Goal: Information Seeking & Learning: Compare options

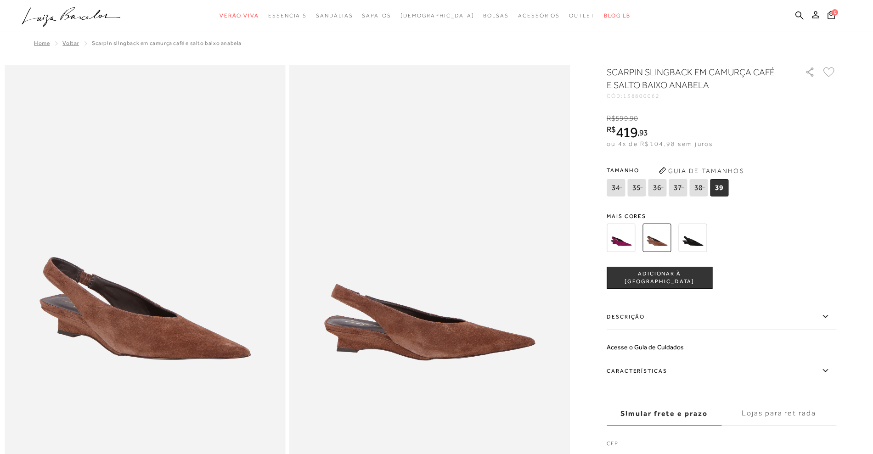
drag, startPoint x: 0, startPoint y: 0, endPoint x: 704, endPoint y: 240, distance: 743.4
click at [704, 240] on img at bounding box center [692, 238] width 28 height 28
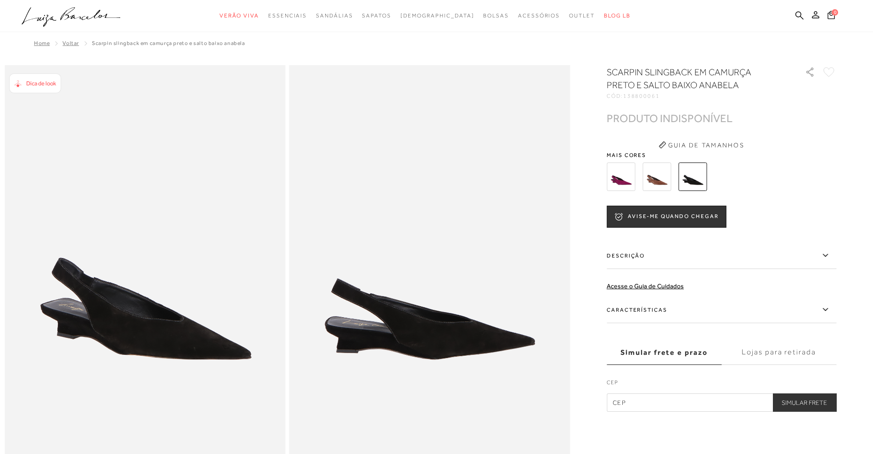
click at [660, 179] on img at bounding box center [657, 177] width 28 height 28
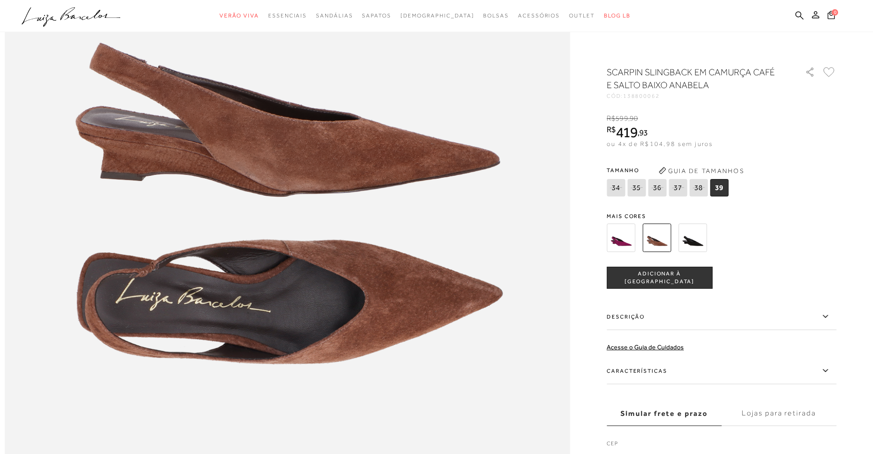
scroll to position [1033, 0]
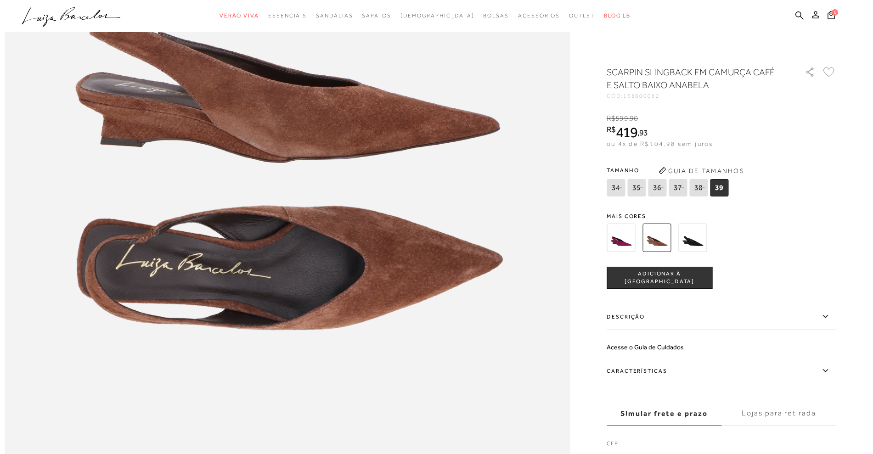
click at [694, 325] on label "Descrição" at bounding box center [722, 317] width 230 height 27
click at [0, 0] on input "Descrição" at bounding box center [0, 0] width 0 height 0
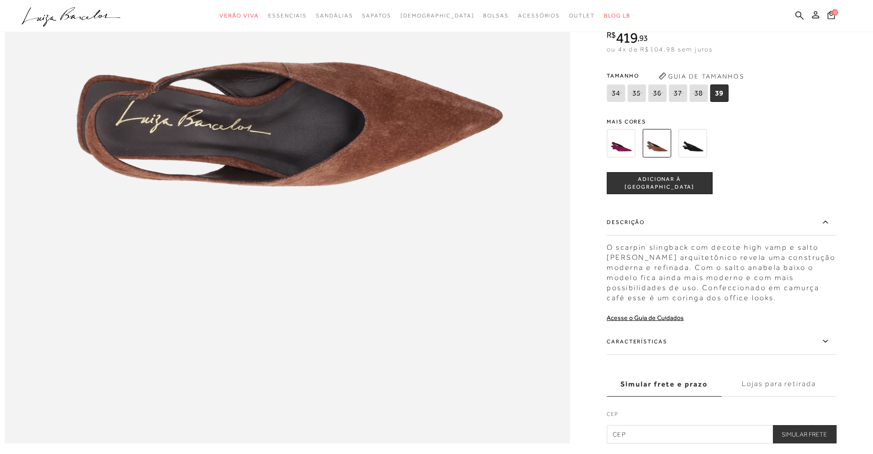
scroll to position [1263, 0]
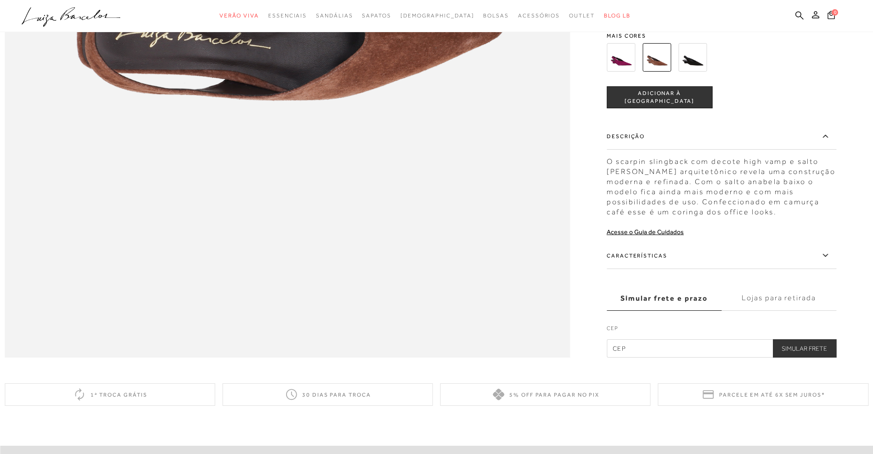
click at [686, 269] on label "Características" at bounding box center [722, 256] width 230 height 27
click at [0, 0] on input "Características" at bounding box center [0, 0] width 0 height 0
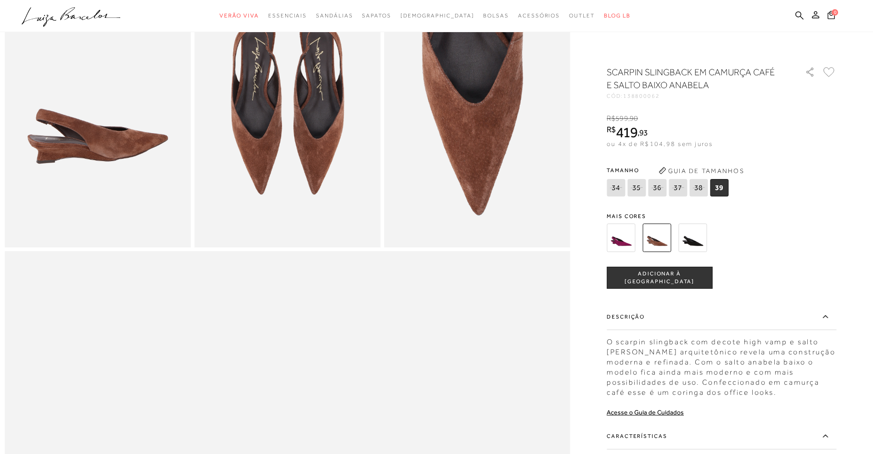
scroll to position [402, 0]
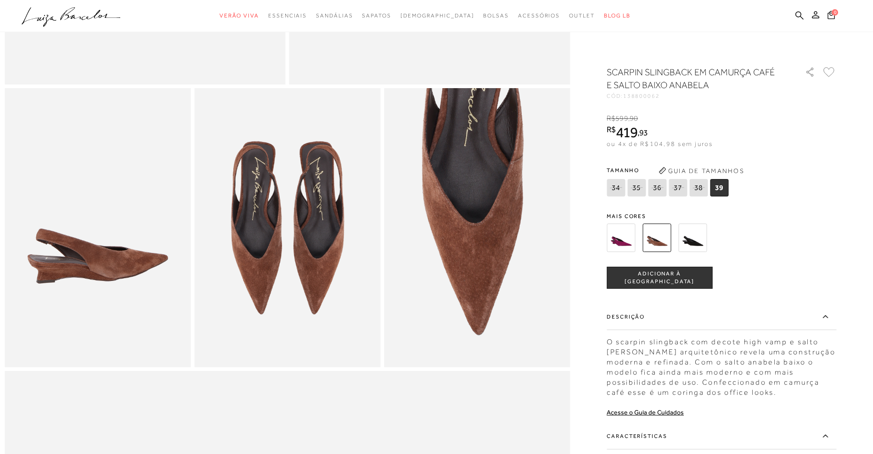
drag, startPoint x: 809, startPoint y: 0, endPoint x: 869, endPoint y: 87, distance: 105.7
click at [869, 87] on div at bounding box center [437, 441] width 864 height 1556
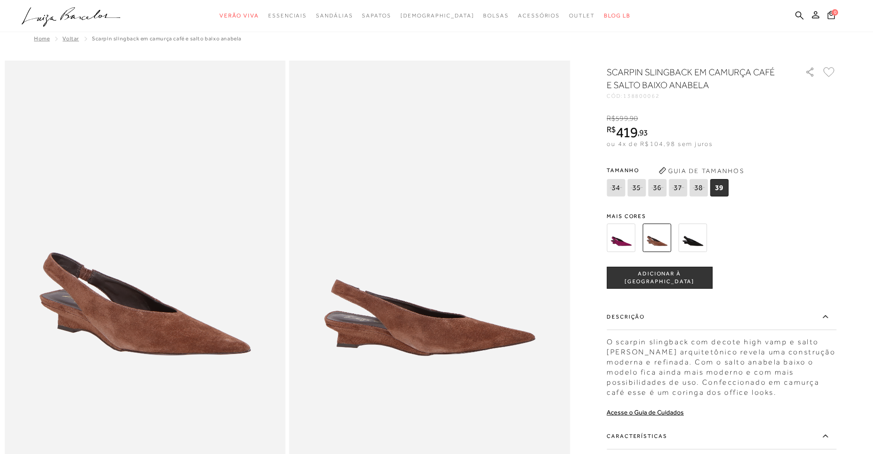
scroll to position [0, 0]
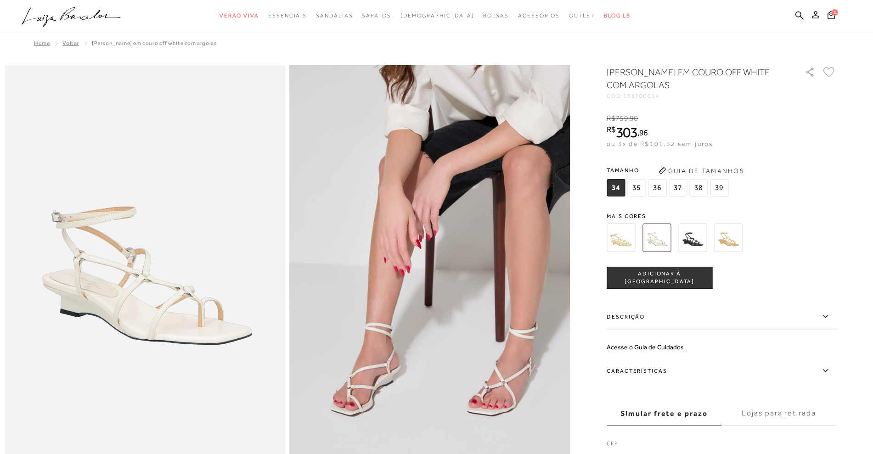
drag, startPoint x: 0, startPoint y: 0, endPoint x: 867, endPoint y: 165, distance: 882.8
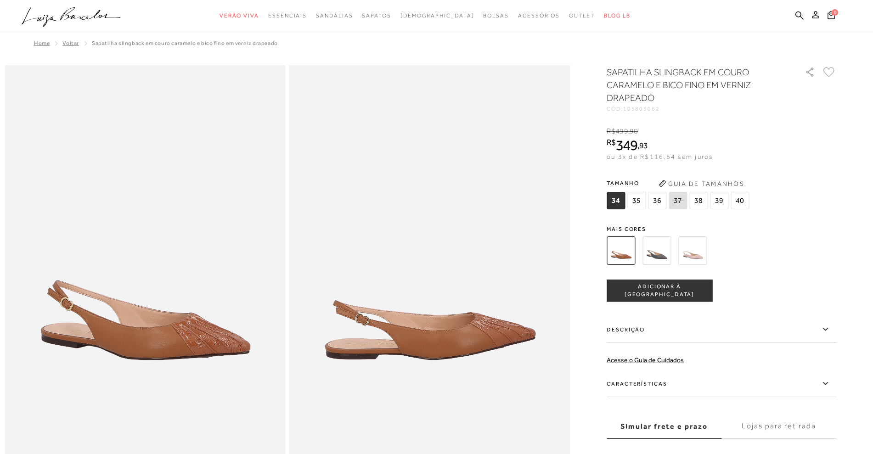
click at [671, 248] on img at bounding box center [657, 251] width 28 height 28
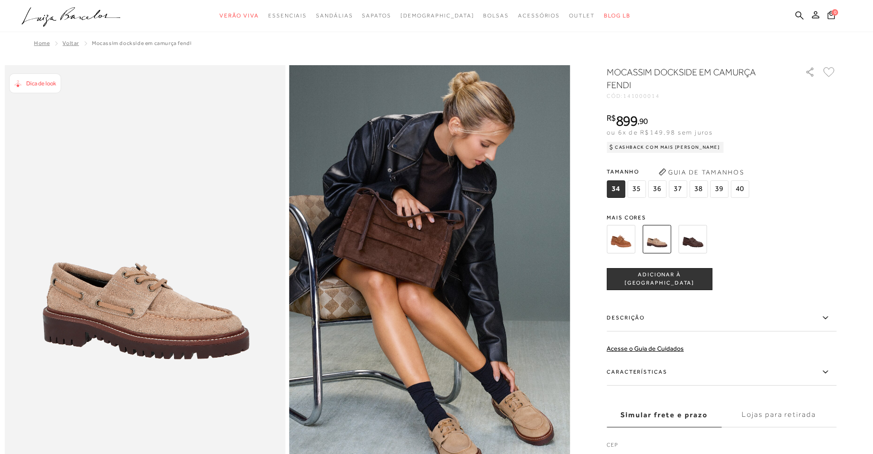
click at [698, 243] on img at bounding box center [692, 239] width 28 height 28
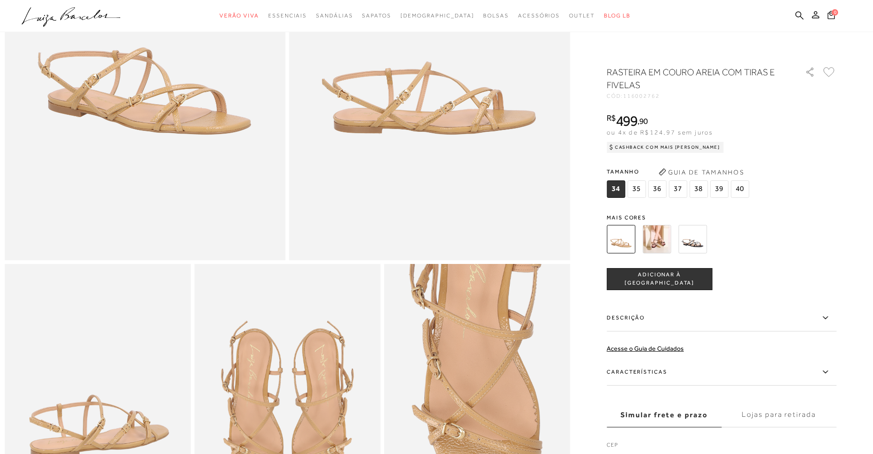
scroll to position [287, 0]
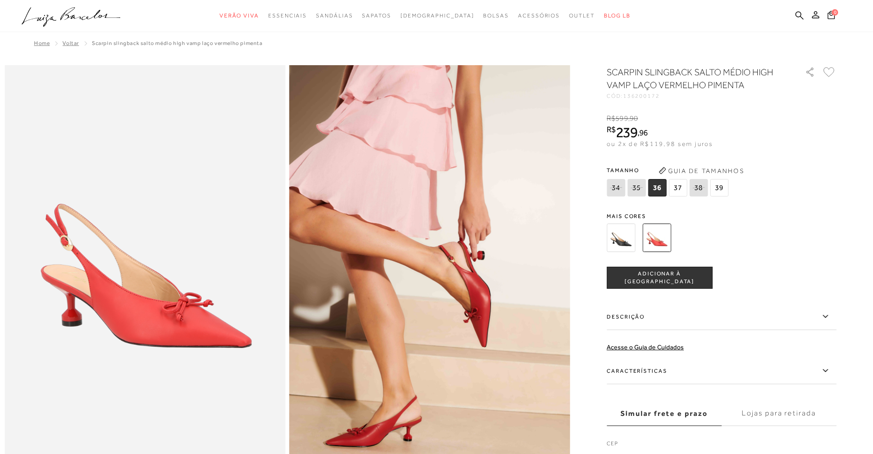
click at [625, 234] on img at bounding box center [621, 238] width 28 height 28
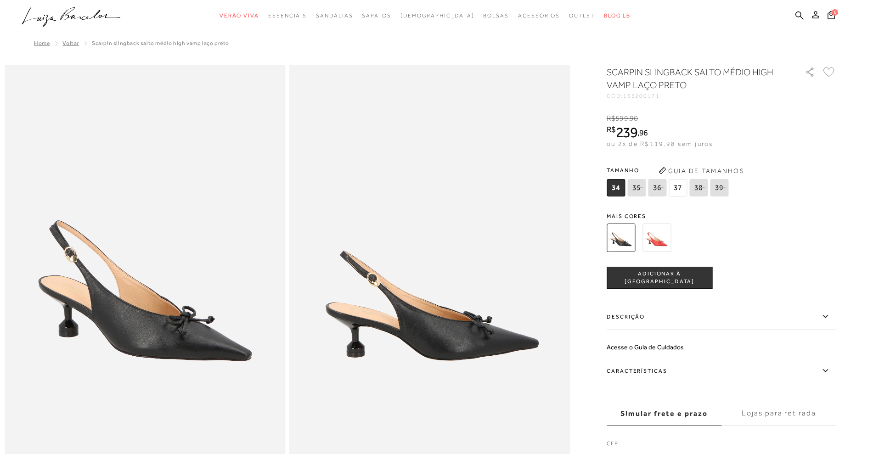
click at [657, 243] on img at bounding box center [657, 238] width 28 height 28
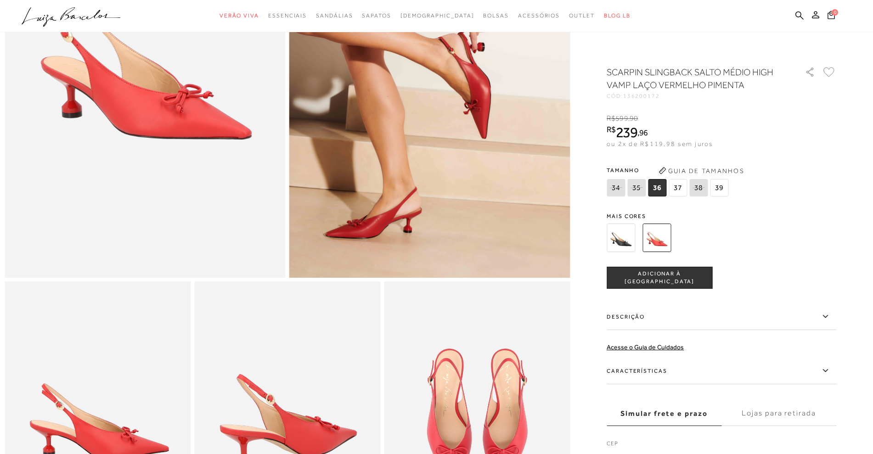
scroll to position [186, 0]
